Goal: Check status: Check status

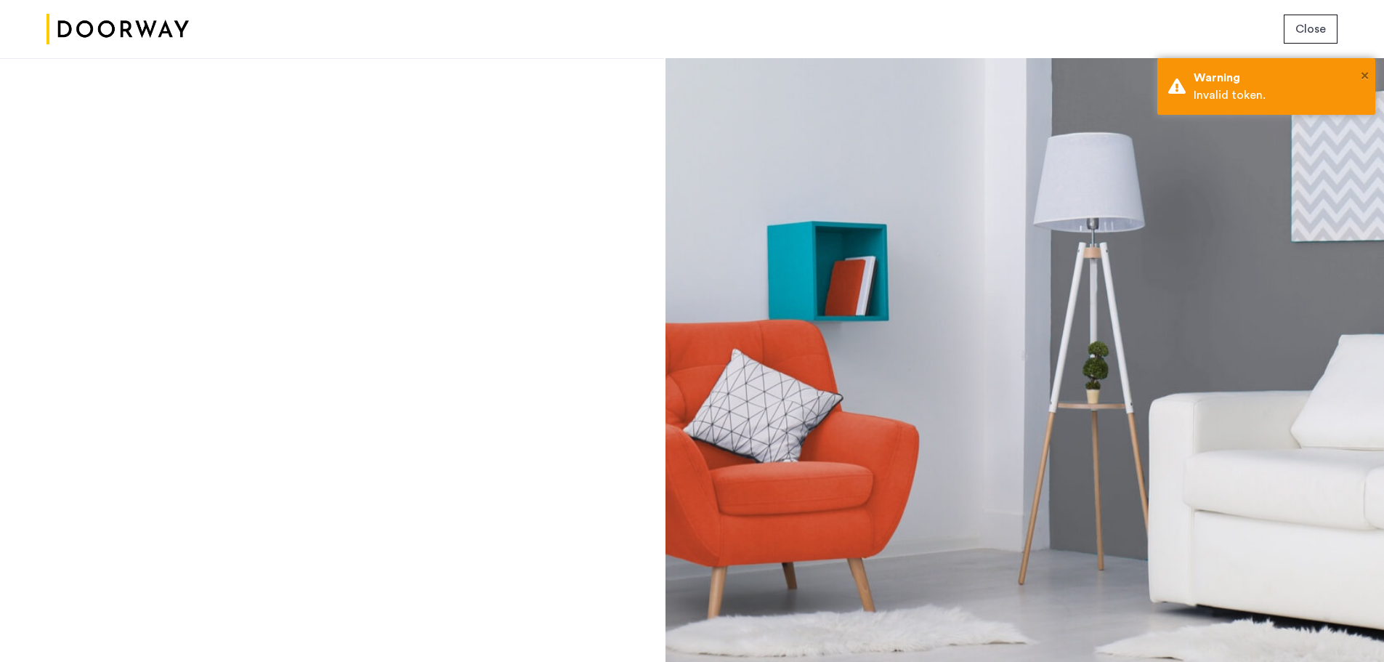
click at [1363, 69] on span "×" at bounding box center [1365, 75] width 8 height 15
click at [1321, 31] on span "Close" at bounding box center [1311, 28] width 31 height 17
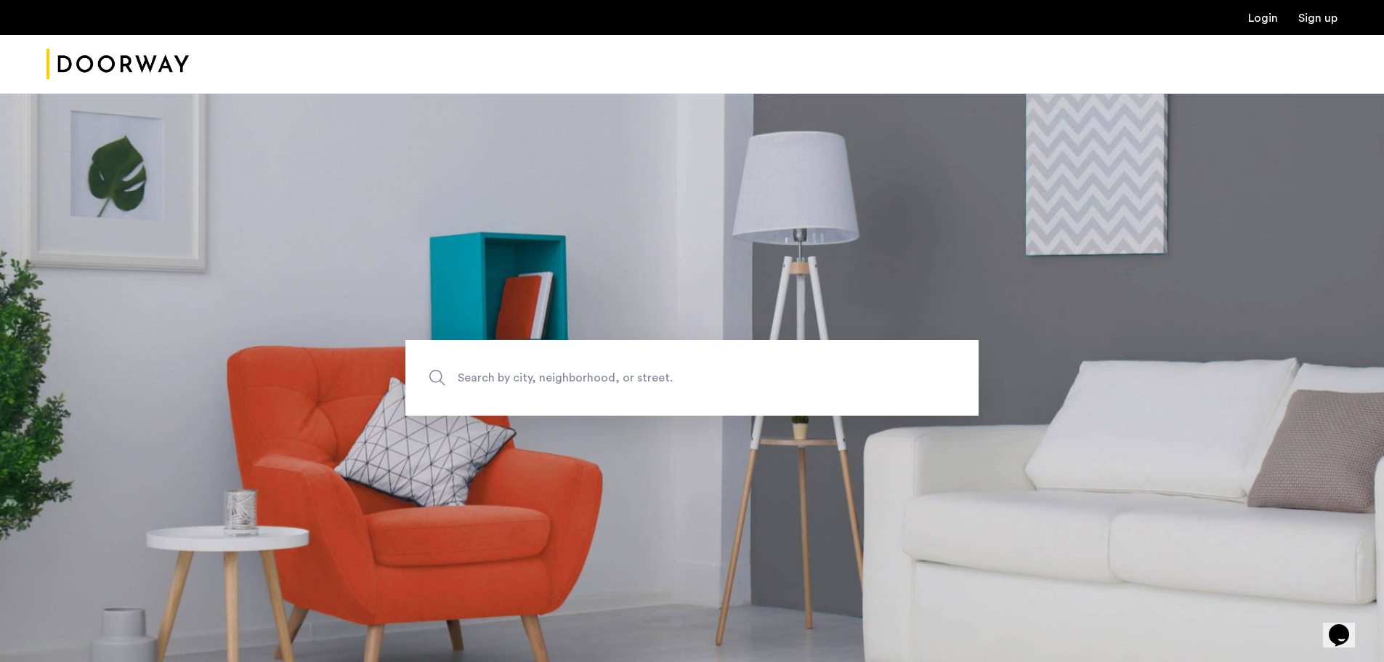
click at [1268, 17] on link "Login" at bounding box center [1264, 18] width 30 height 12
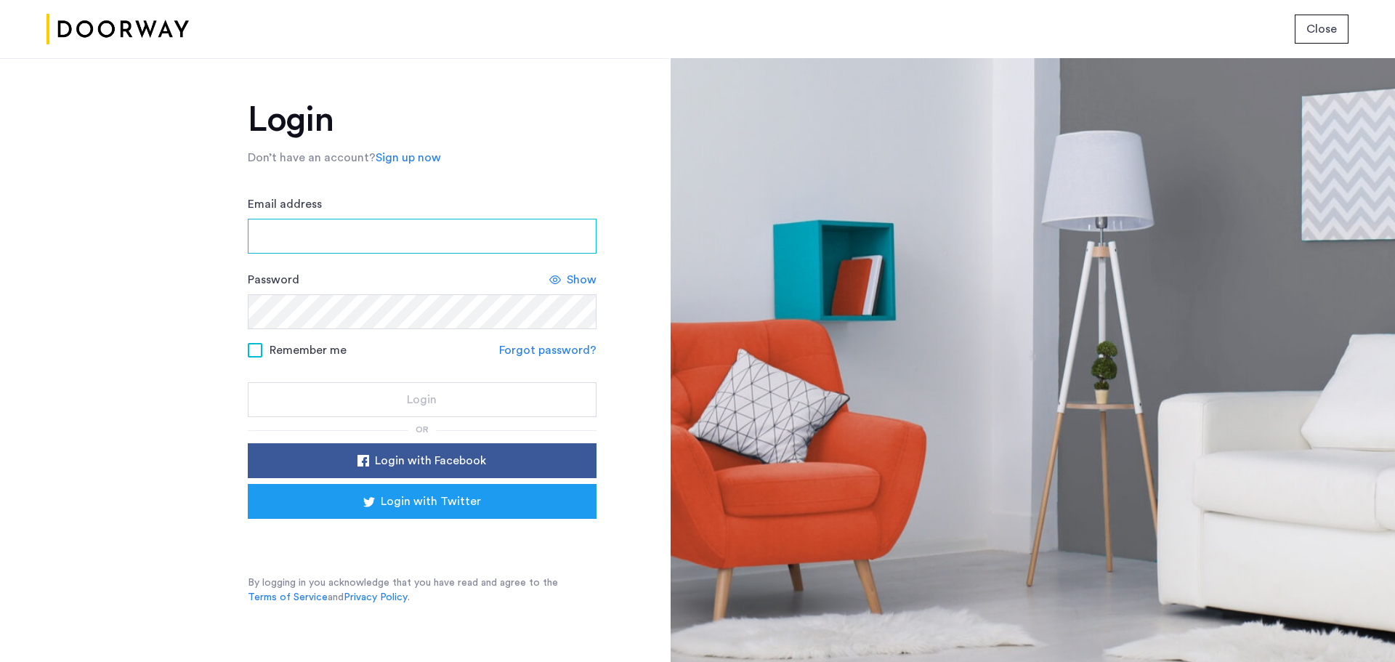
click at [308, 235] on input "Email address" at bounding box center [422, 236] width 349 height 35
type input "**********"
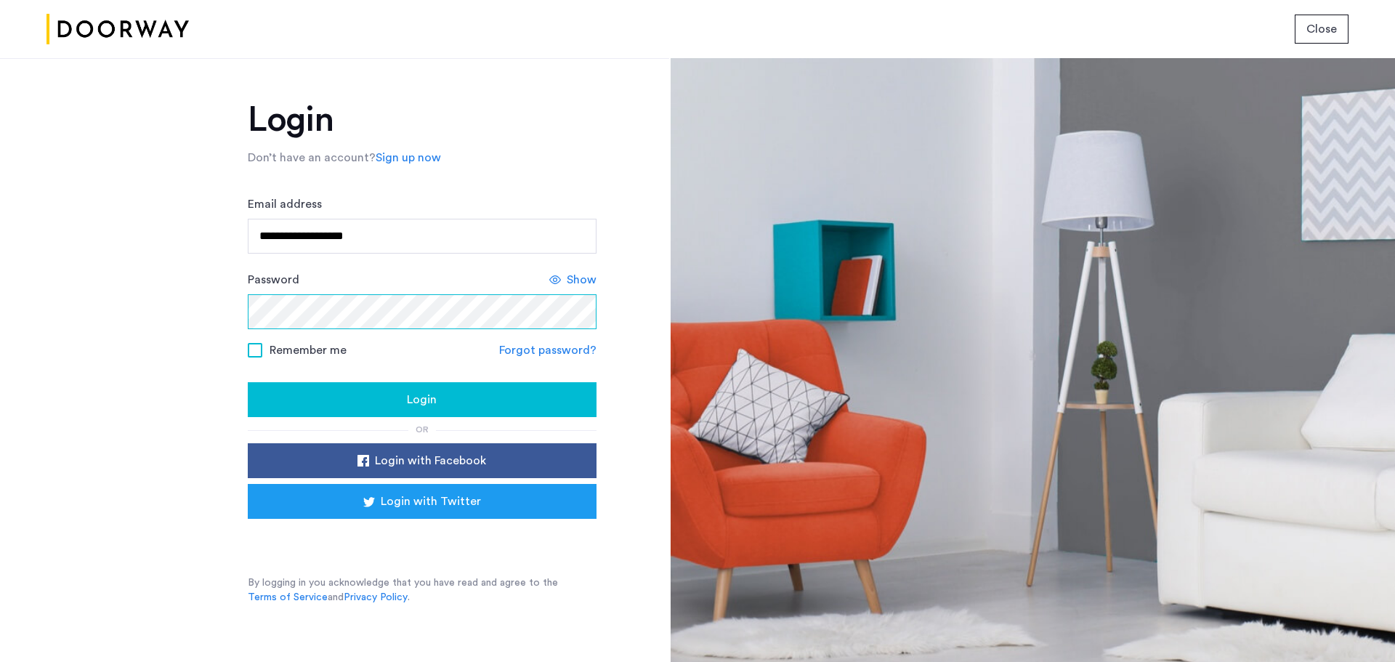
click at [248, 382] on button "Login" at bounding box center [422, 399] width 349 height 35
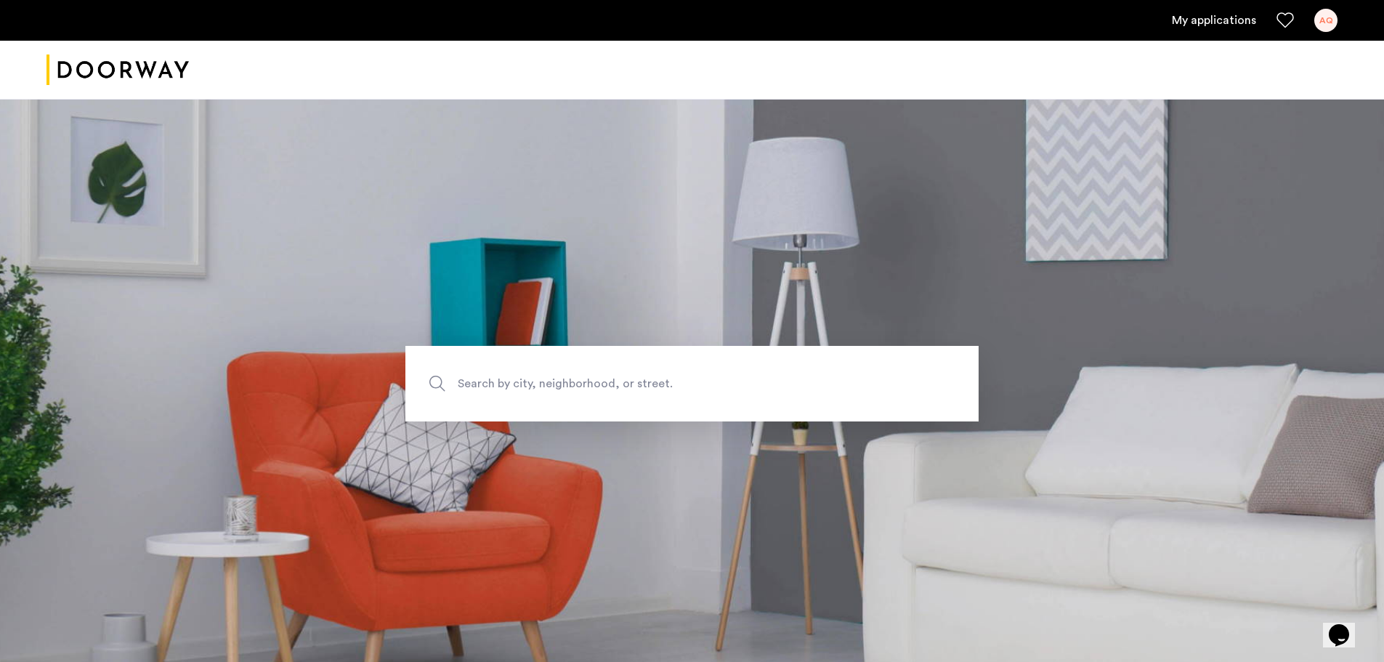
click at [1230, 11] on ul "My applications AQ" at bounding box center [692, 20] width 1291 height 23
click at [1231, 17] on link "My applications" at bounding box center [1214, 20] width 84 height 17
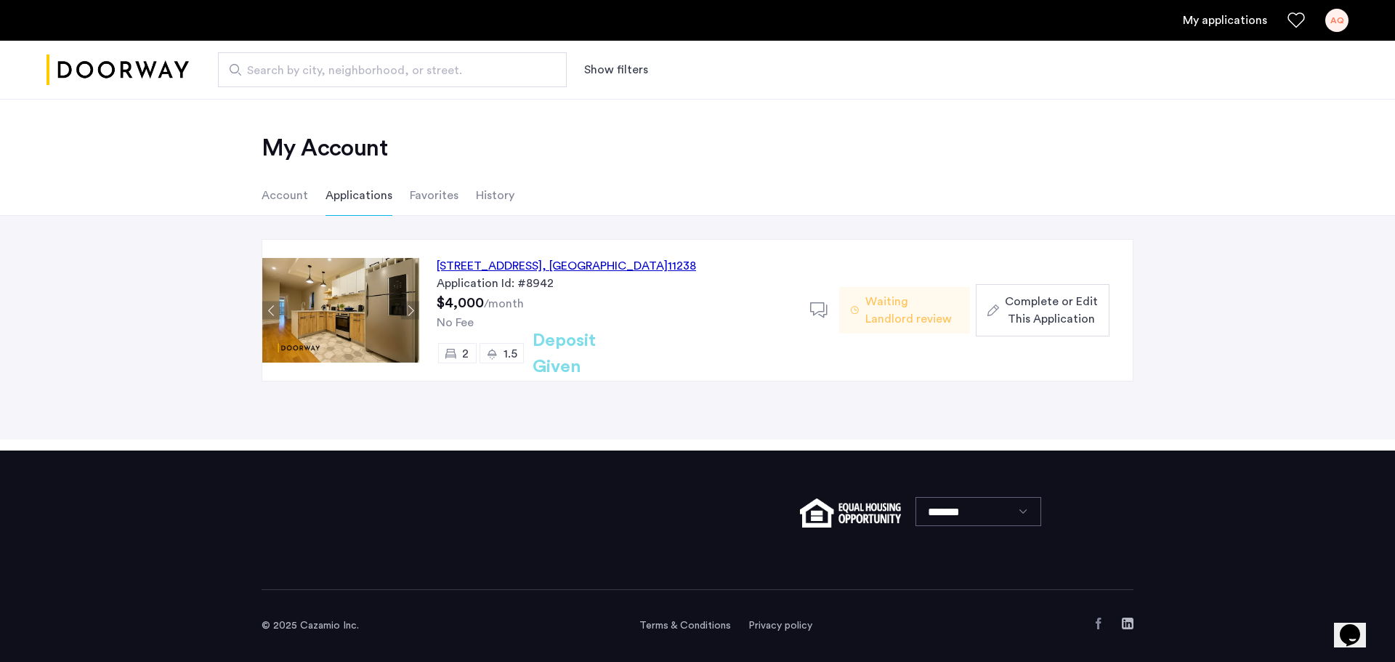
click at [900, 316] on span "Waiting Landlord review" at bounding box center [912, 310] width 93 height 35
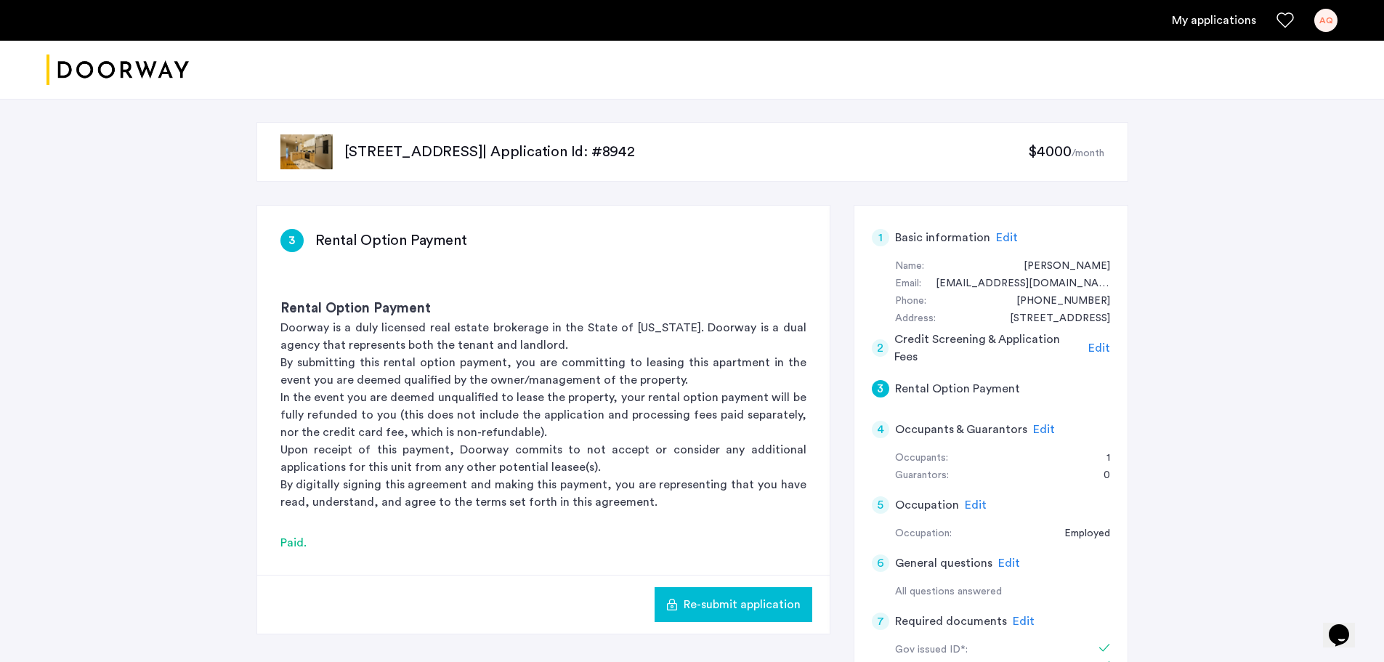
click at [1218, 23] on link "My applications" at bounding box center [1214, 20] width 84 height 17
